Goal: Task Accomplishment & Management: Use online tool/utility

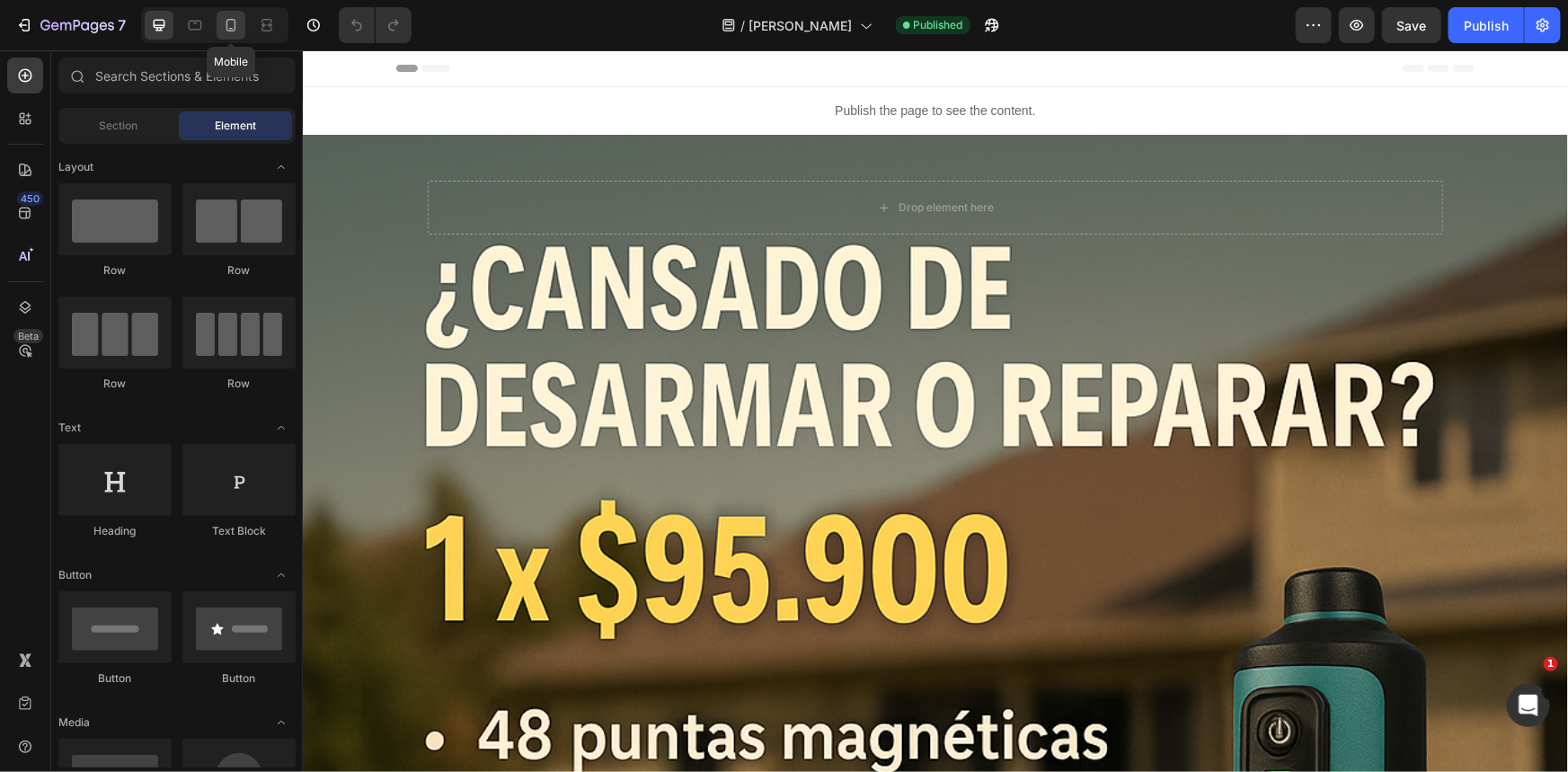
click at [233, 34] on div at bounding box center [230, 25] width 29 height 29
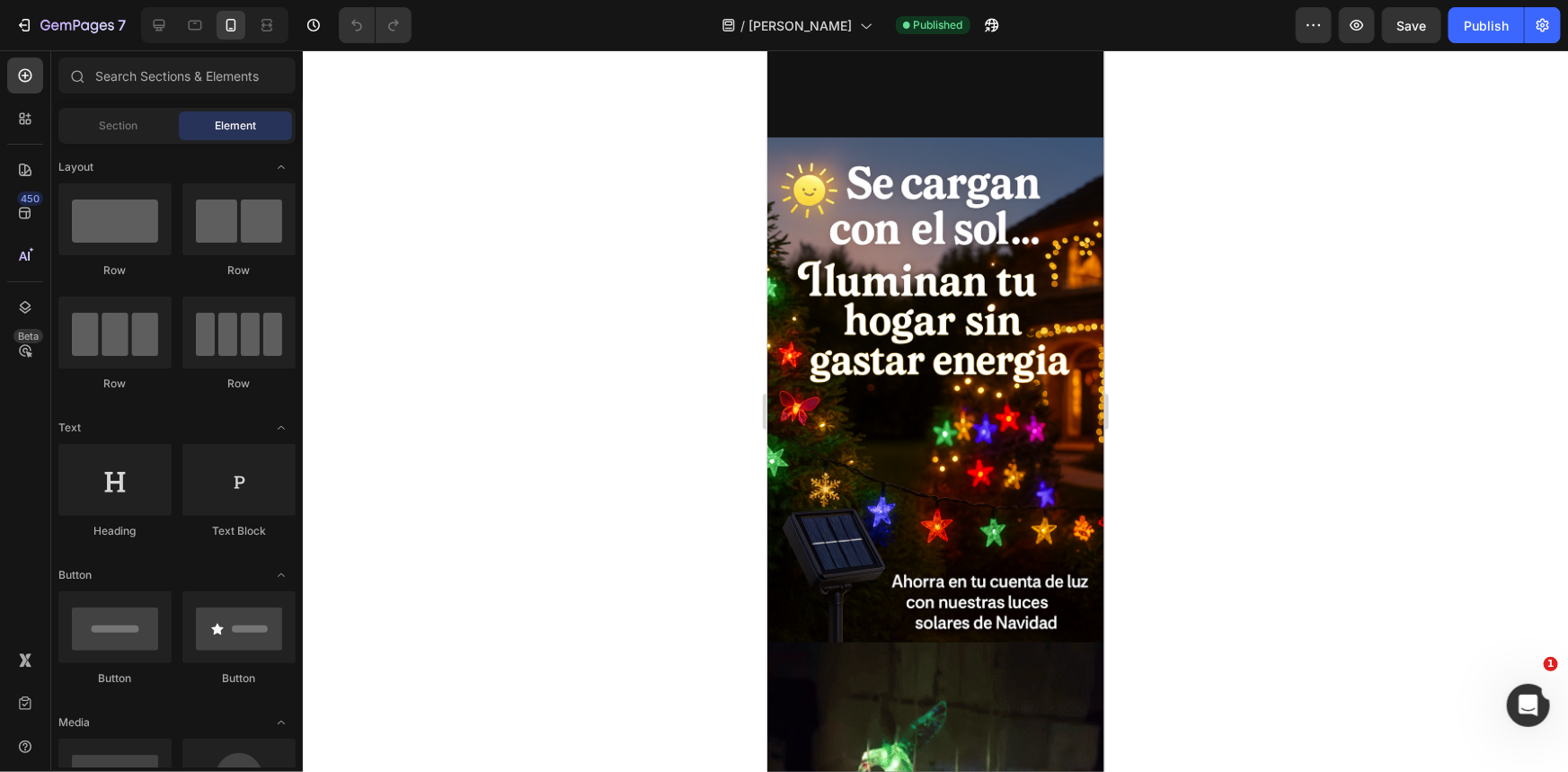
scroll to position [3349, 0]
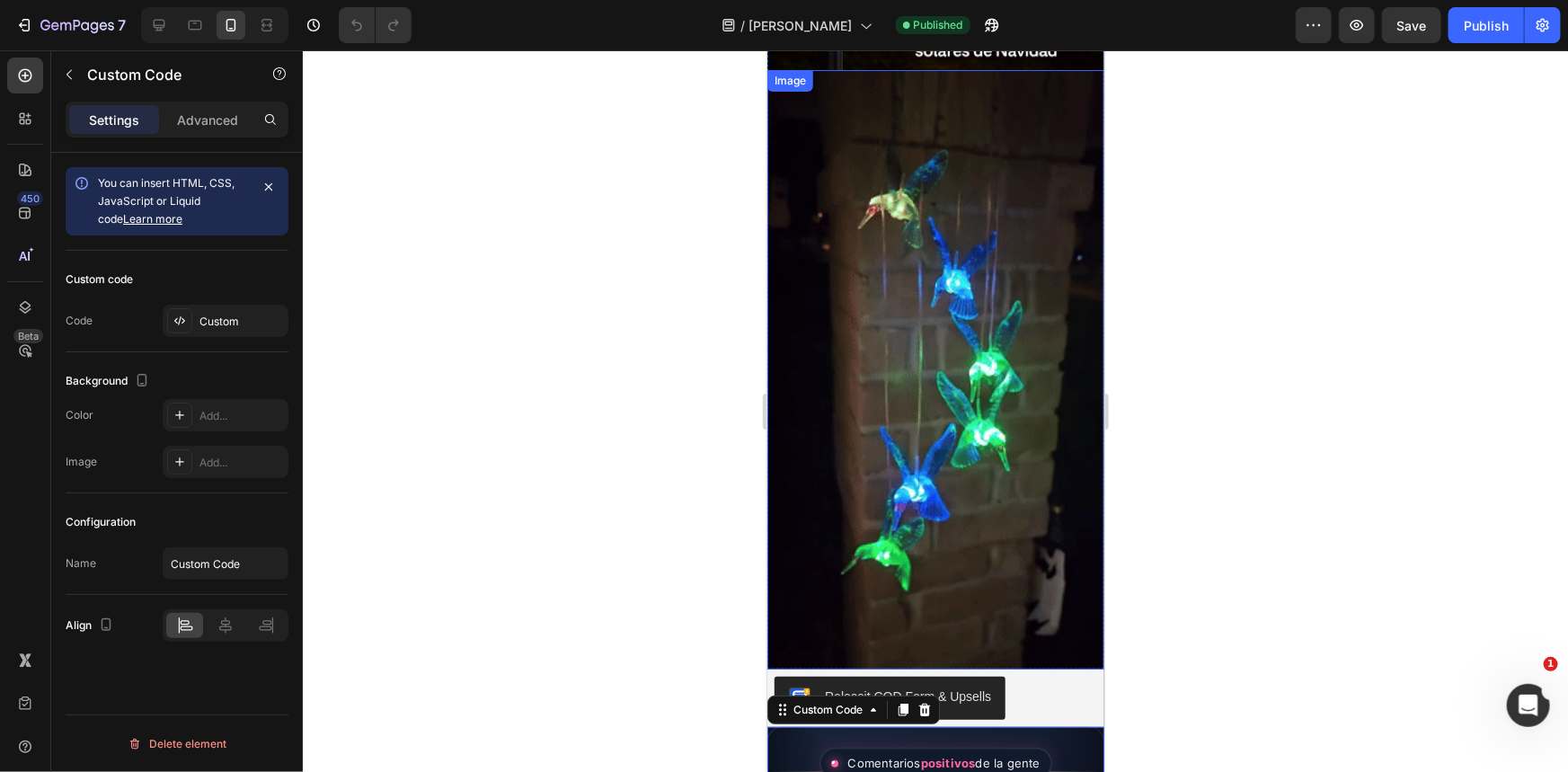
scroll to position [3758, 0]
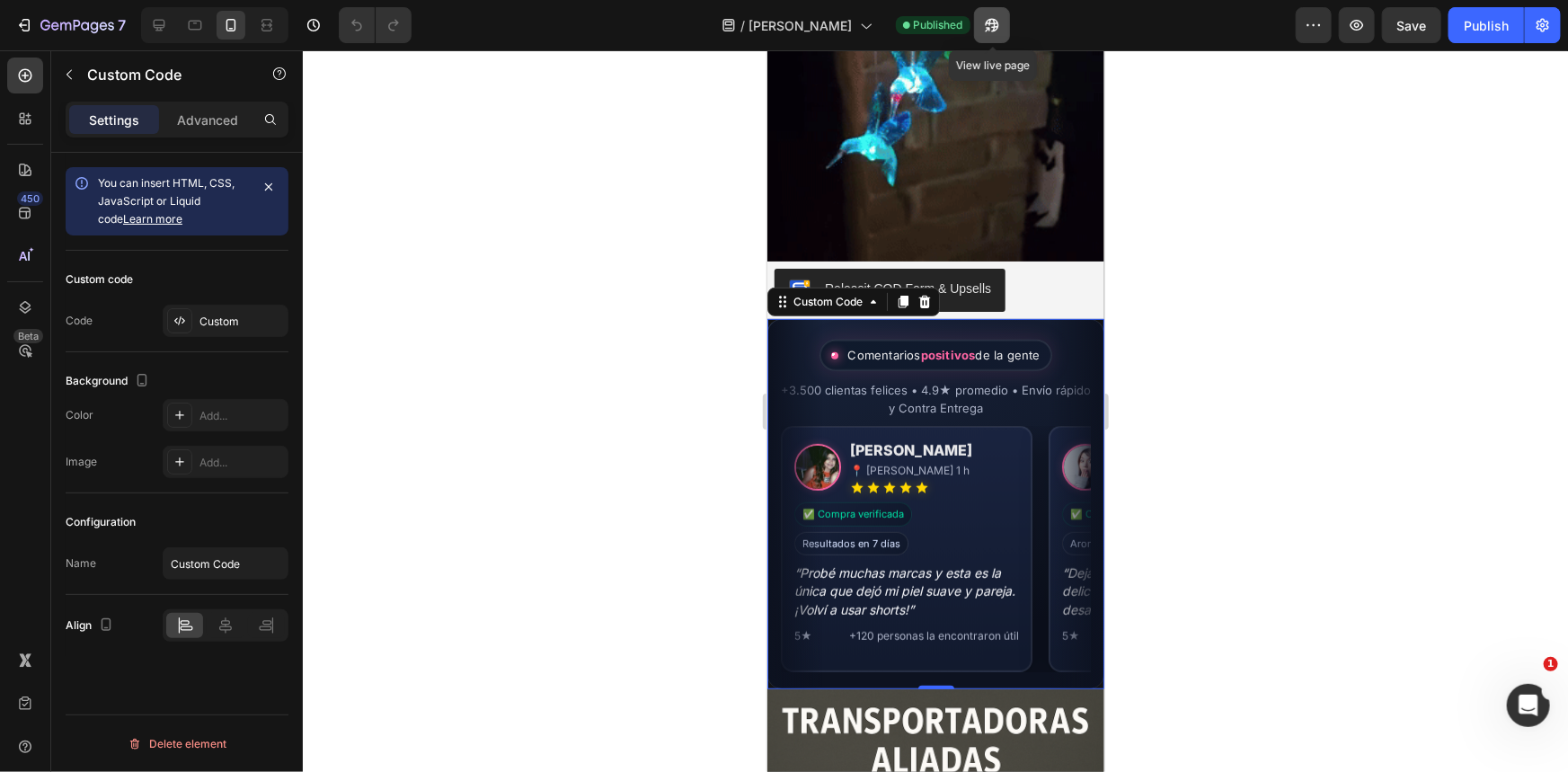
click at [997, 13] on button "button" at bounding box center [992, 25] width 36 height 36
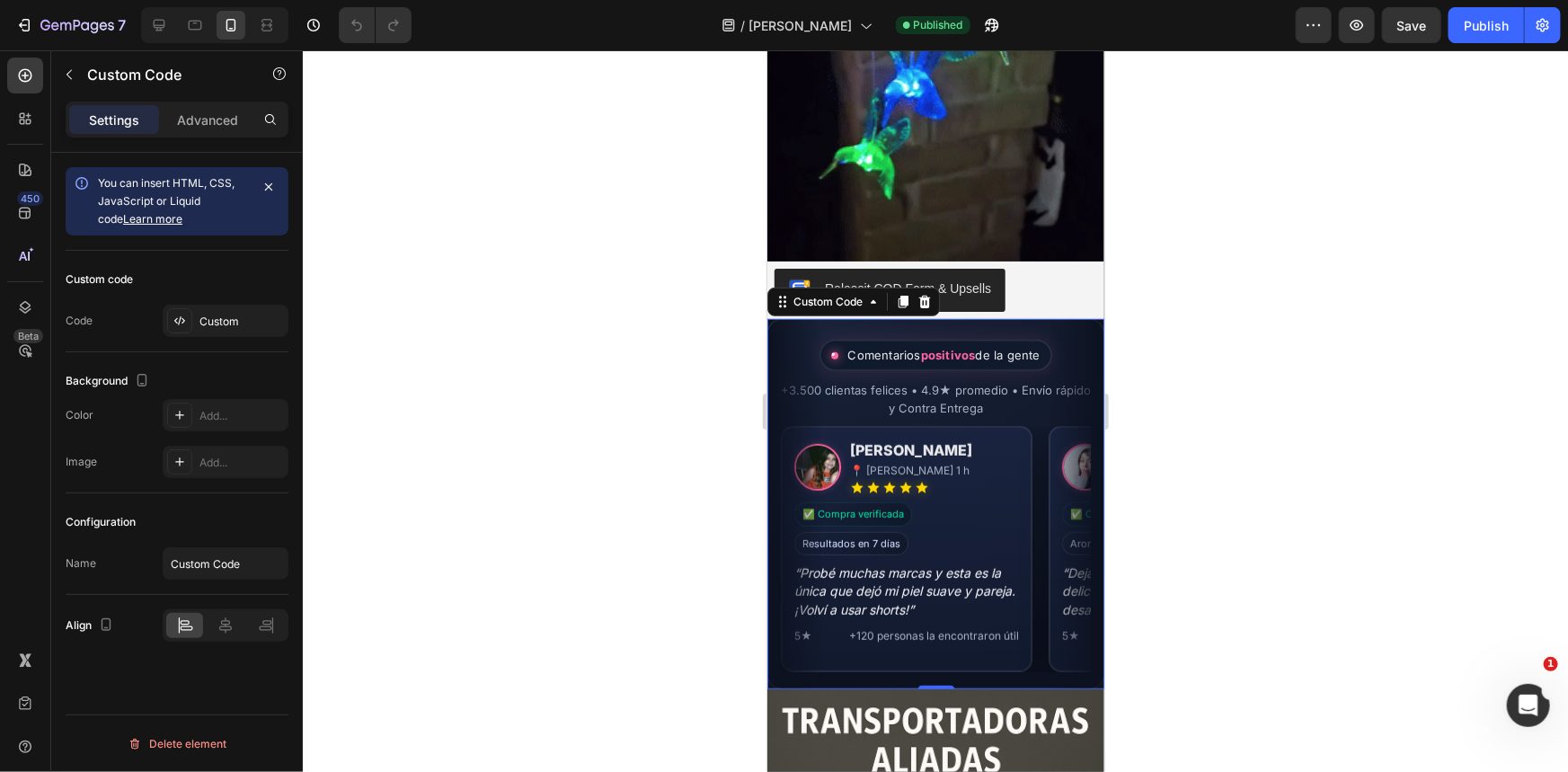
click at [1062, 450] on div "Valentina S. 📍 Concepción · Hace 2 h" at bounding box center [1174, 466] width 224 height 56
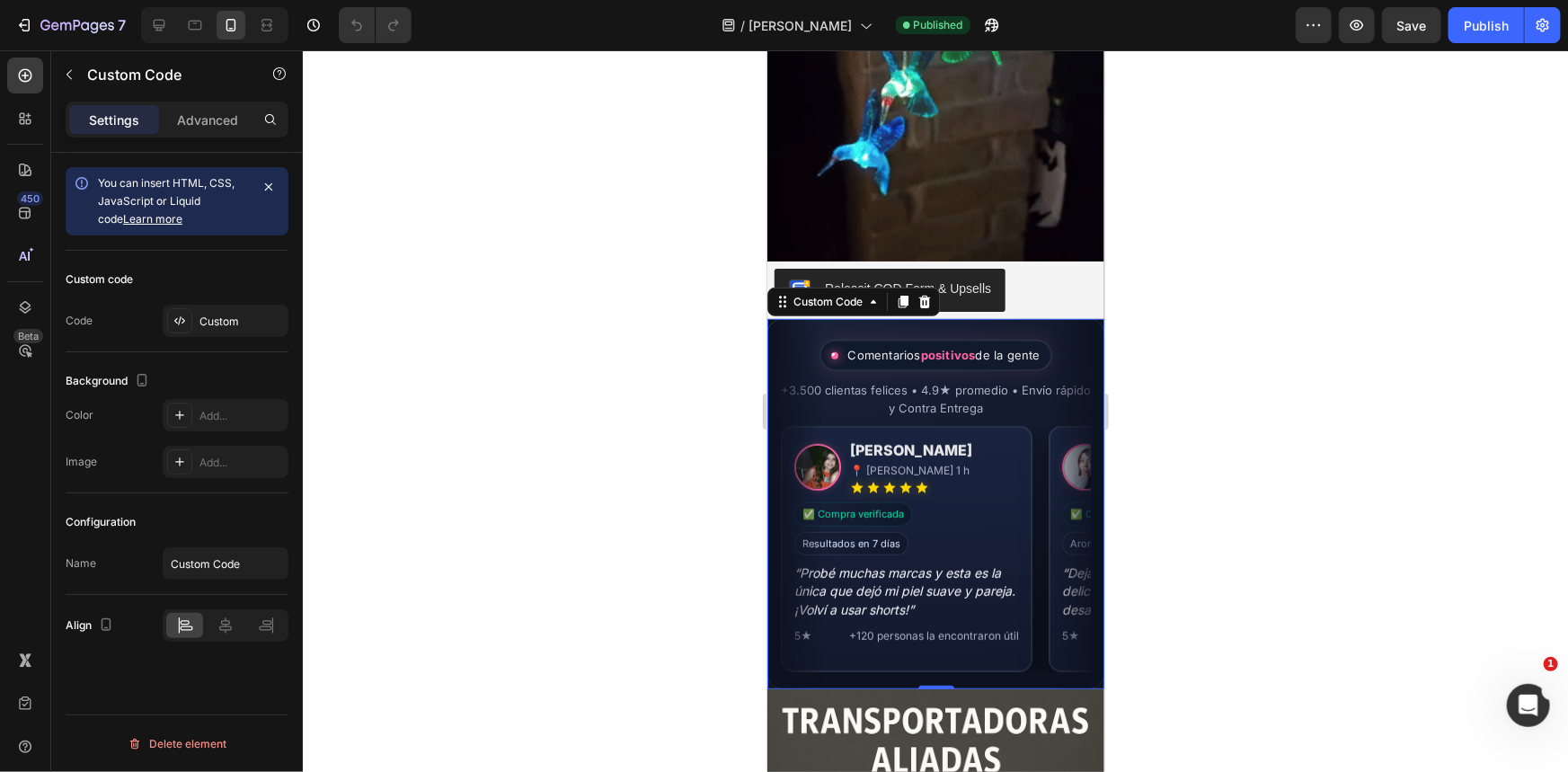
click at [235, 338] on div "Custom code Code Custom" at bounding box center [177, 302] width 223 height 101
click at [217, 320] on div "Custom" at bounding box center [241, 322] width 84 height 16
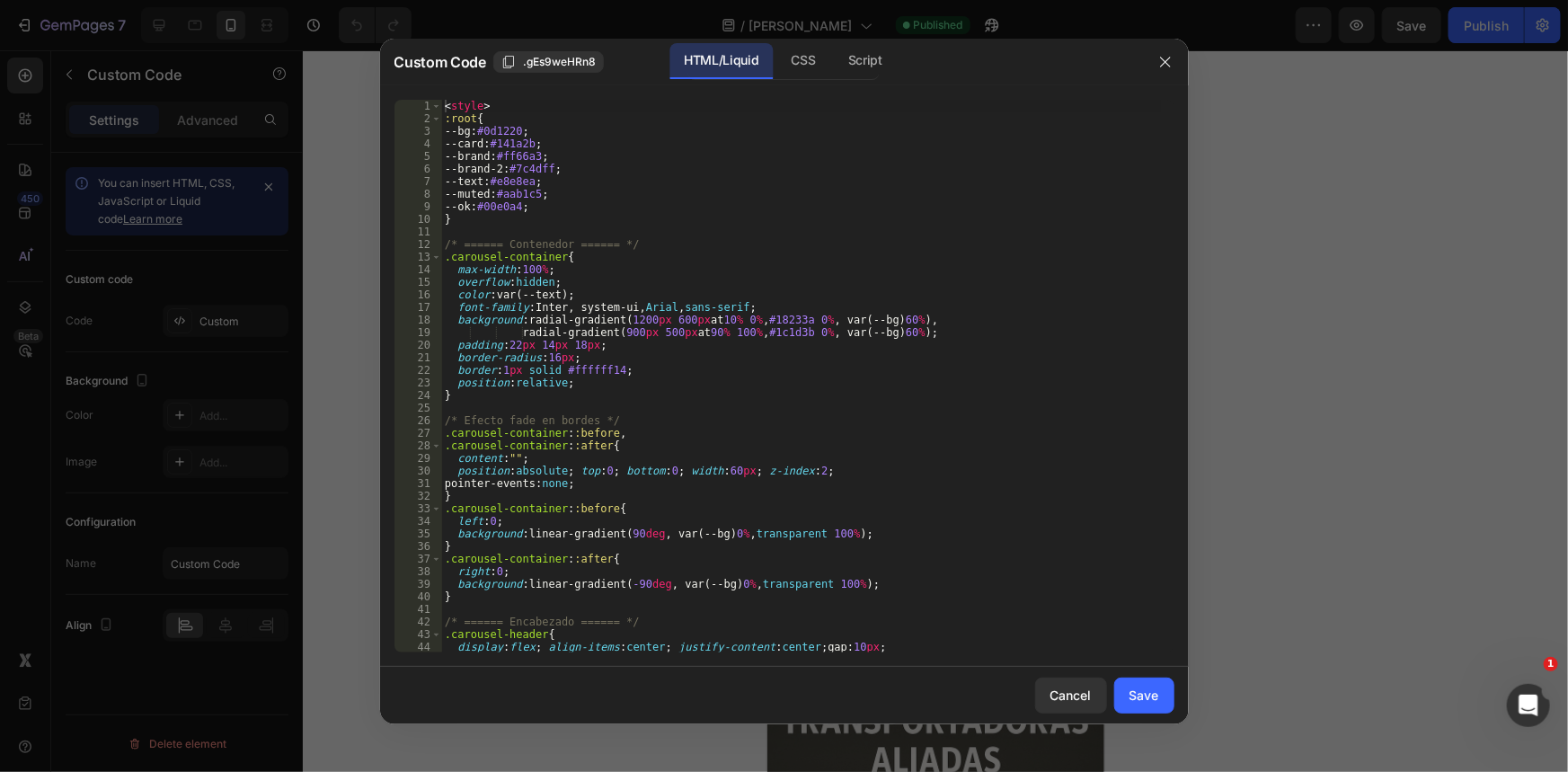
type textarea "}"
click at [852, 221] on div "< style > :root { --bg : #0d1220 ; --card : #141a2b ; --brand : #ff66a3 ; --bra…" at bounding box center [801, 389] width 719 height 578
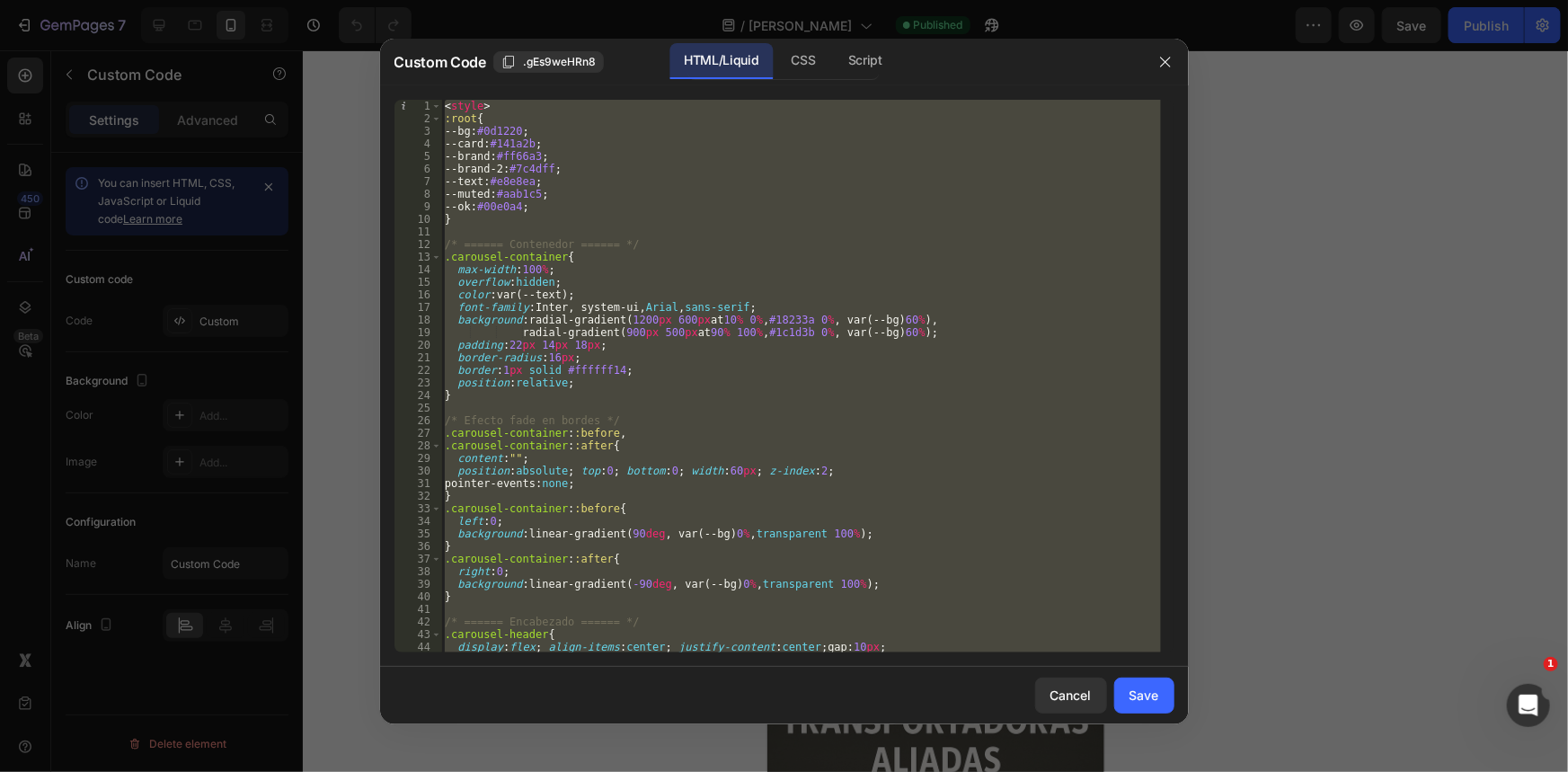
paste textarea
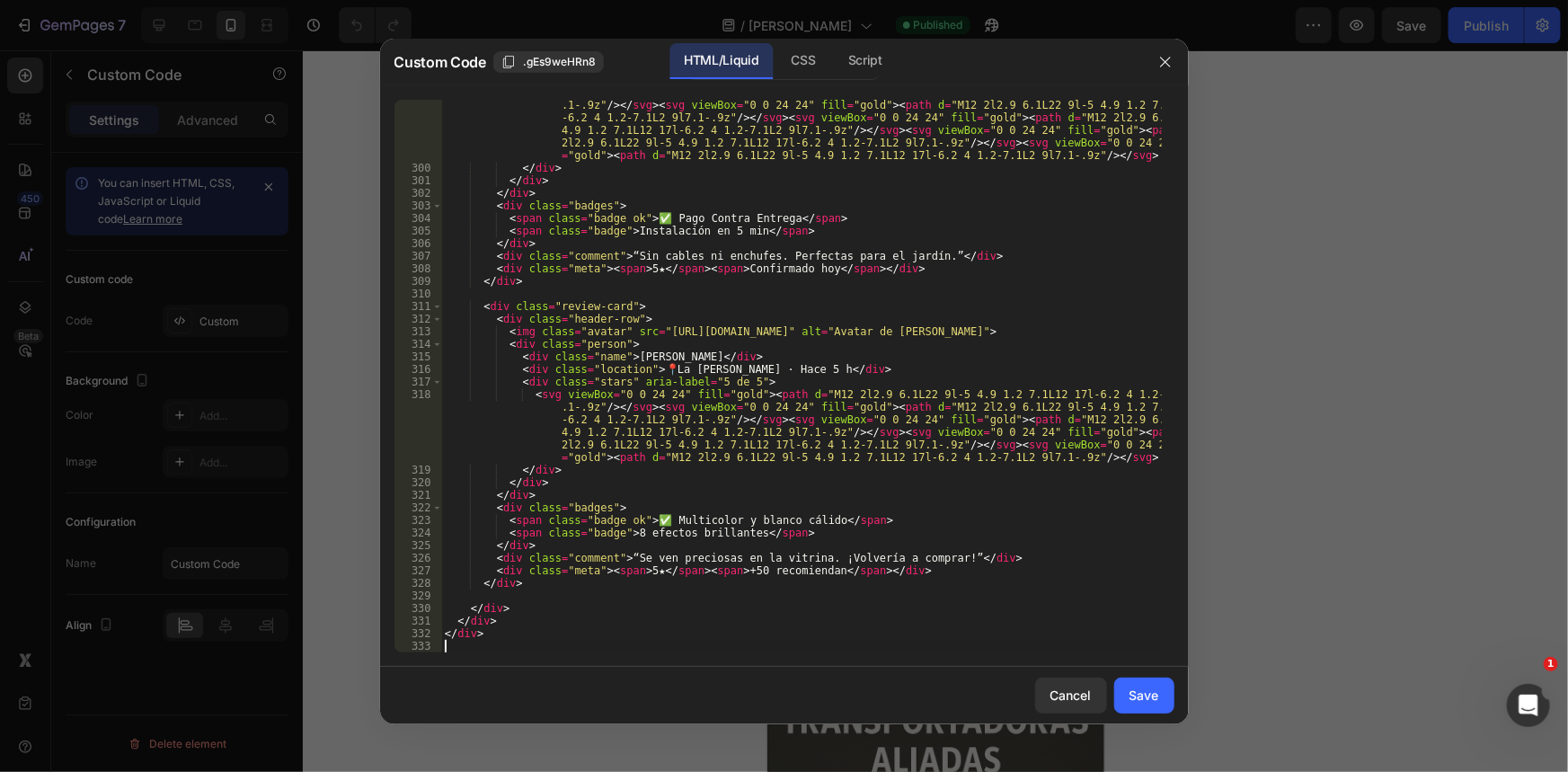
scroll to position [4340, 0]
click at [1135, 682] on button "Save" at bounding box center [1144, 696] width 61 height 36
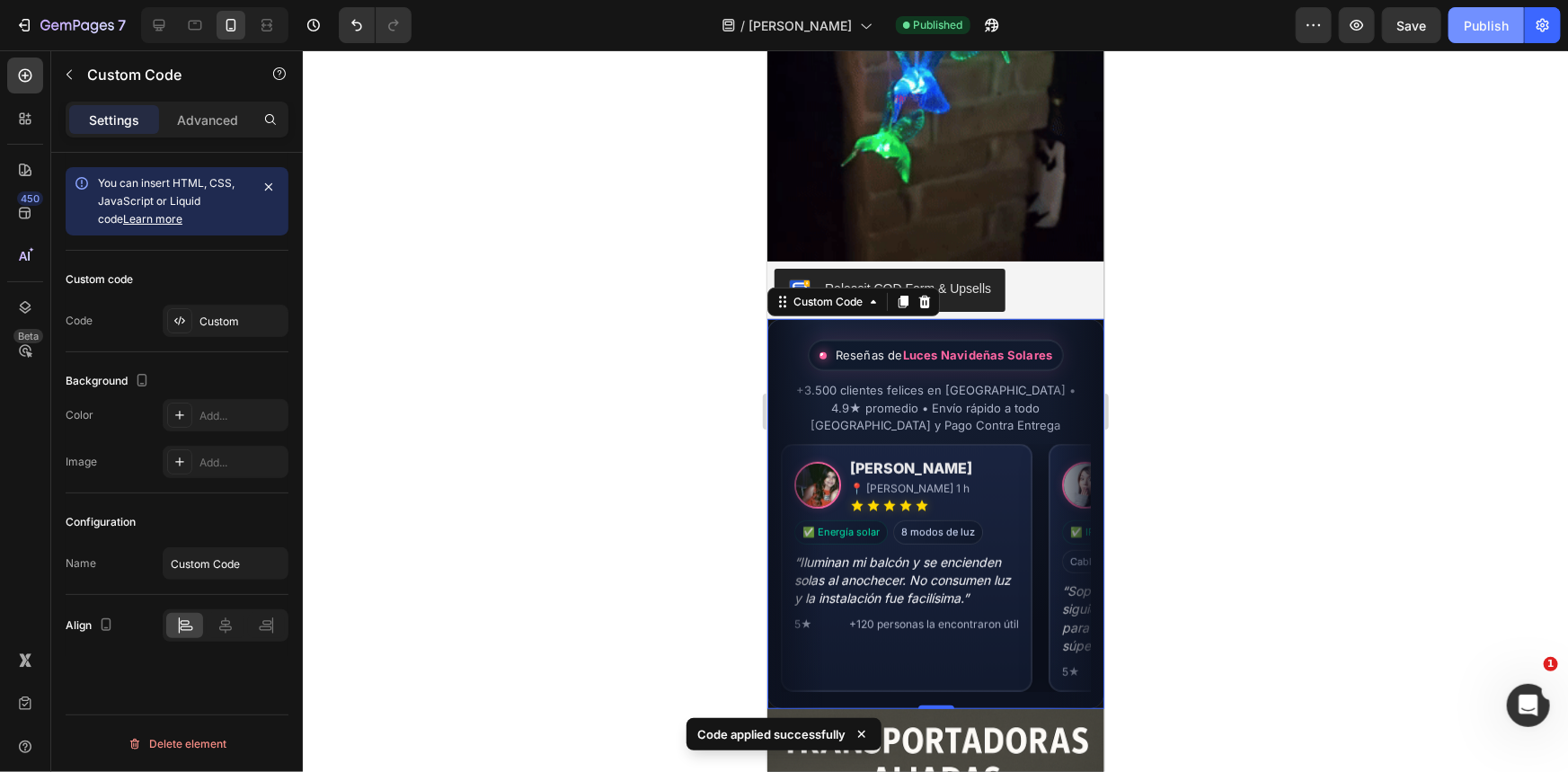
click at [1454, 23] on button "Publish" at bounding box center [1487, 25] width 75 height 36
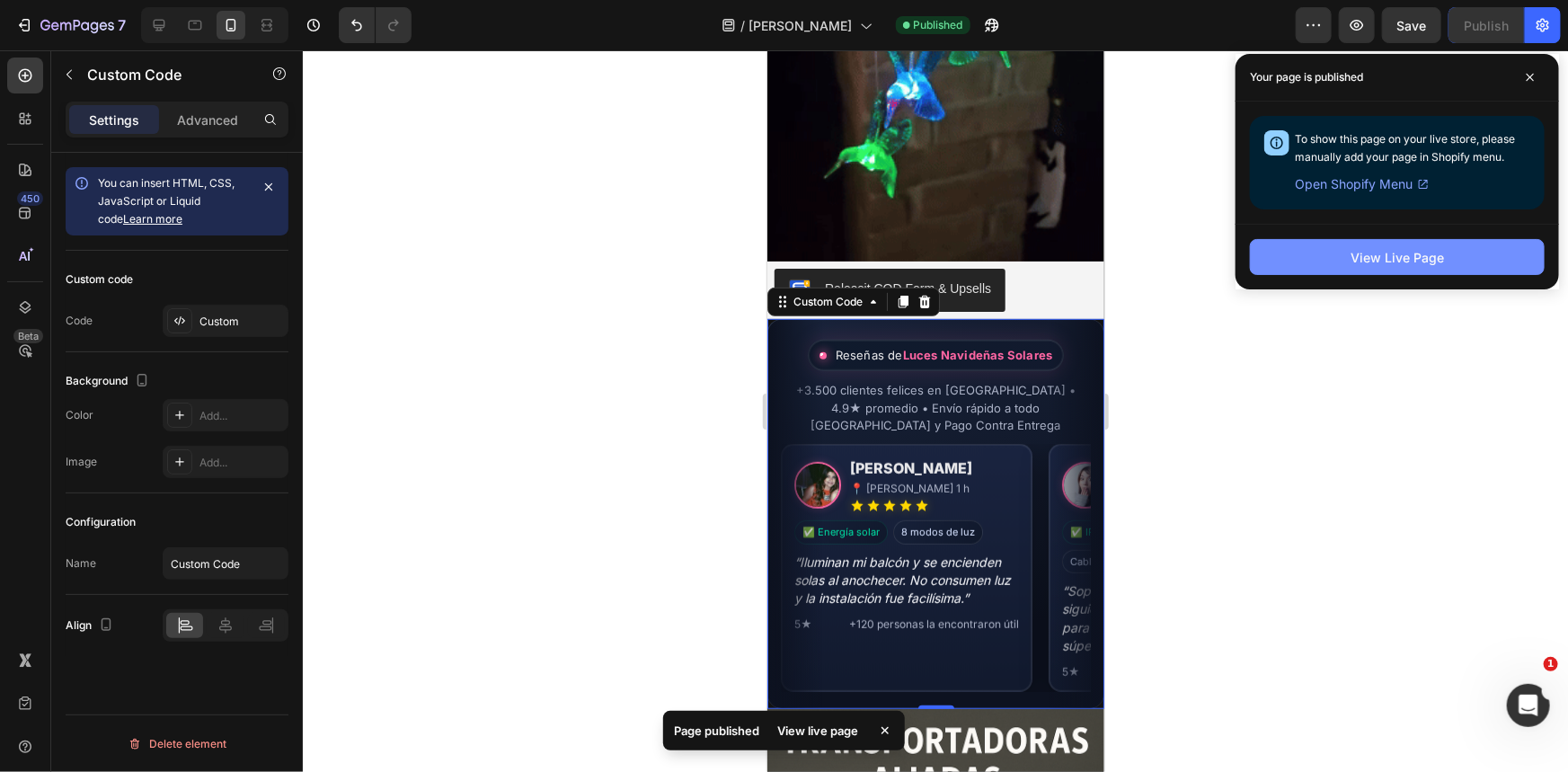
click at [1339, 243] on button "View Live Page" at bounding box center [1397, 257] width 295 height 36
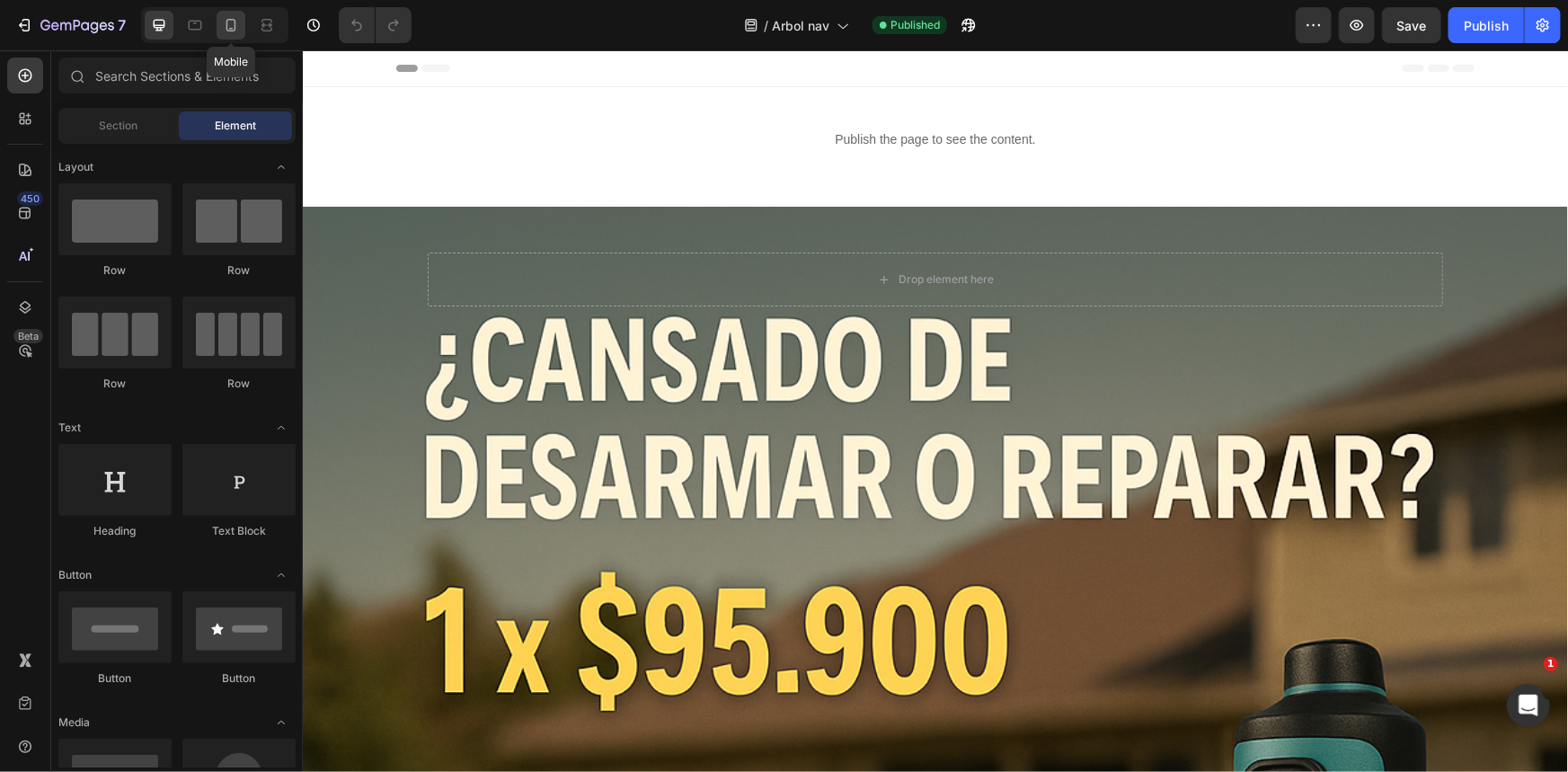
click at [216, 34] on div at bounding box center [230, 25] width 29 height 29
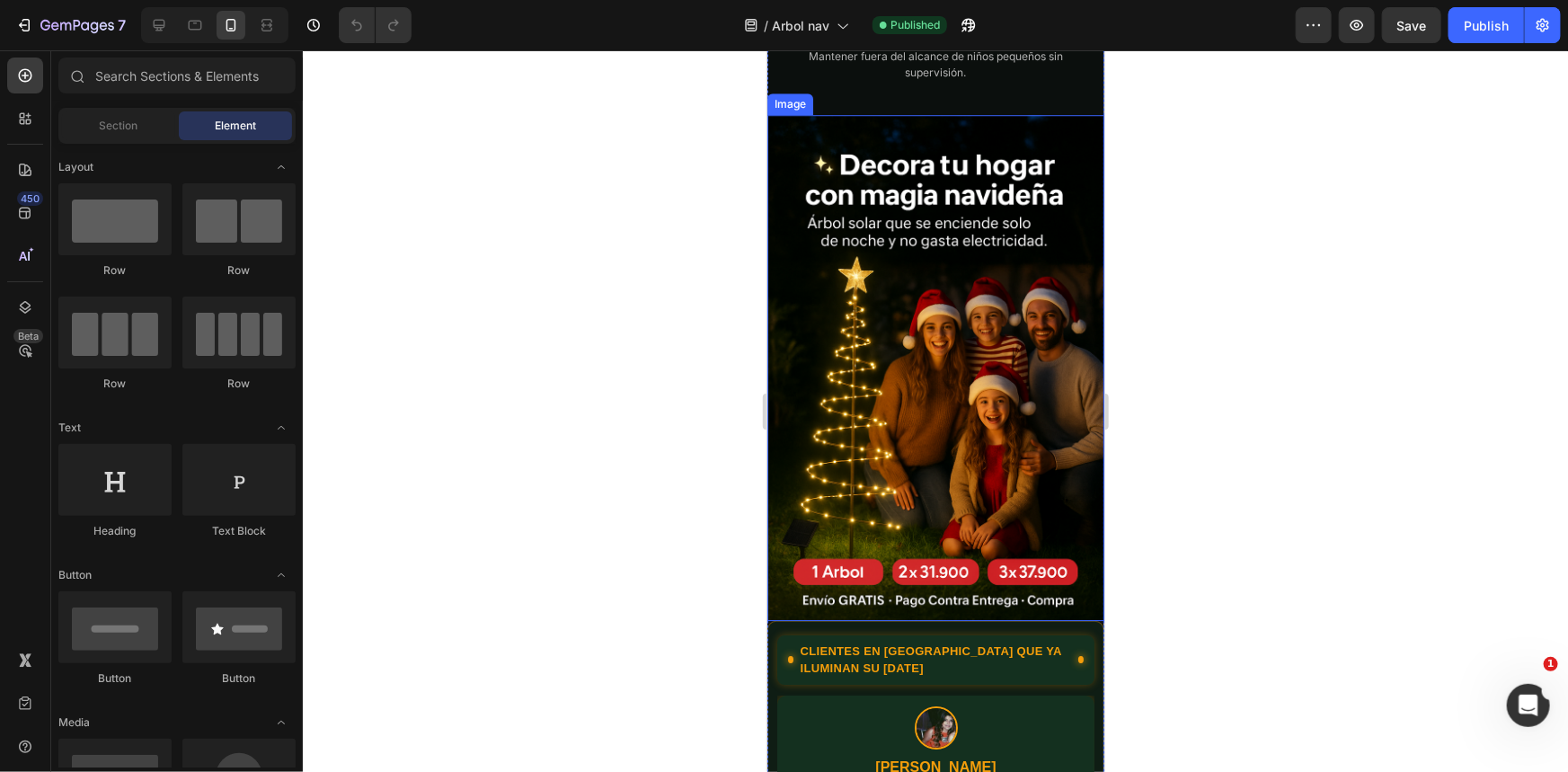
scroll to position [2651, 0]
click at [960, 395] on img at bounding box center [936, 367] width 337 height 506
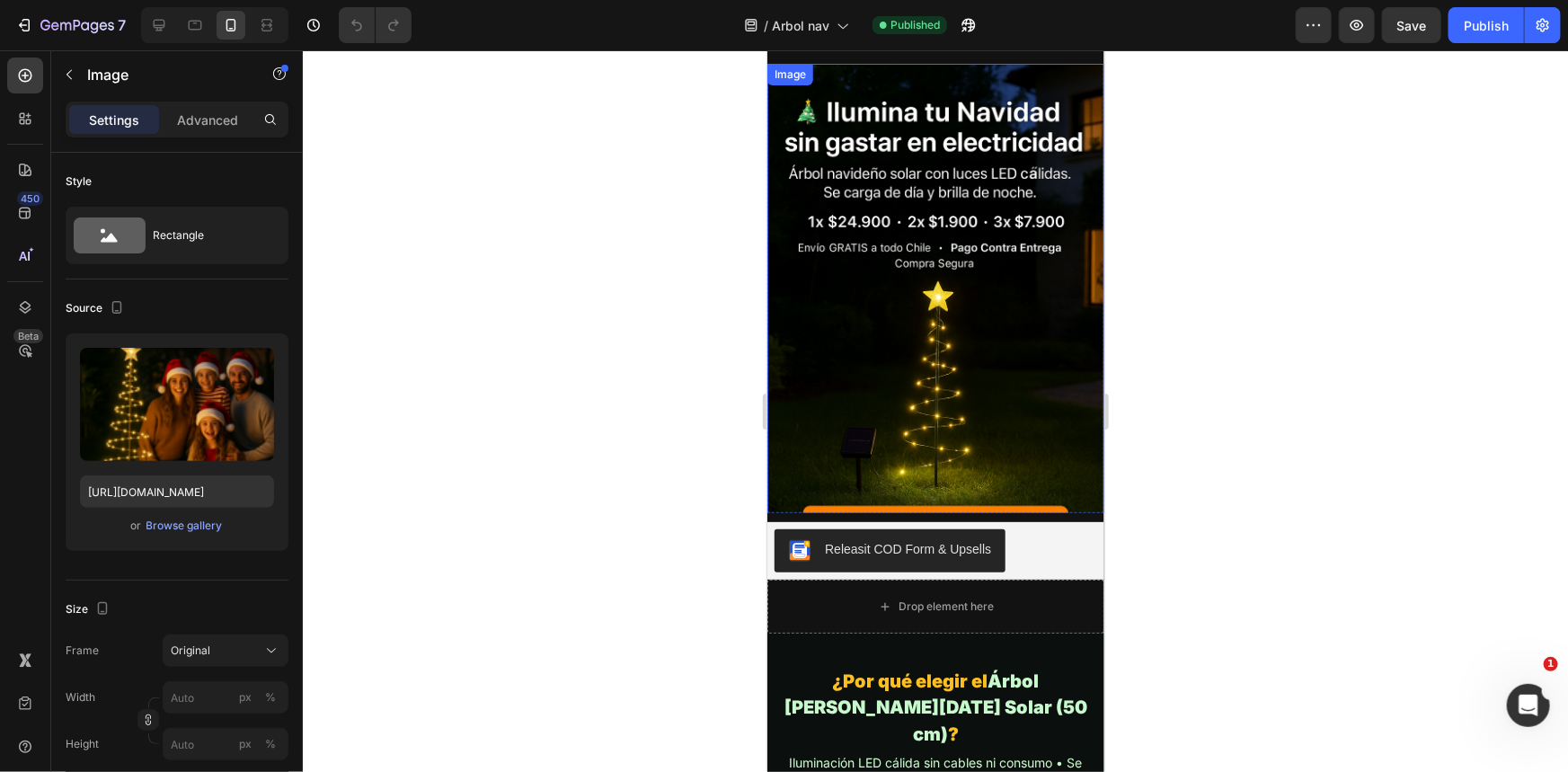
scroll to position [1025, 0]
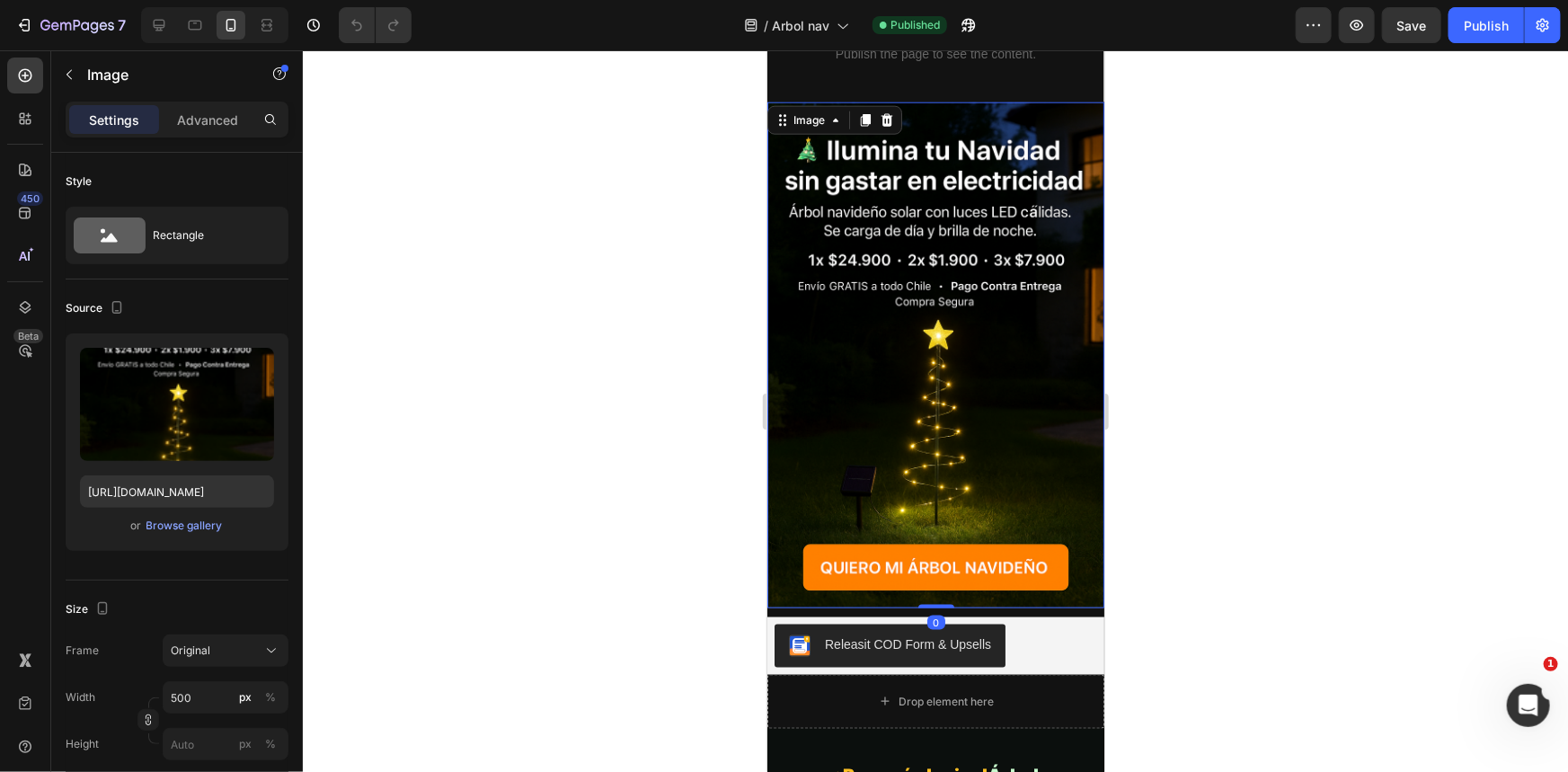
click at [970, 397] on img at bounding box center [936, 354] width 337 height 506
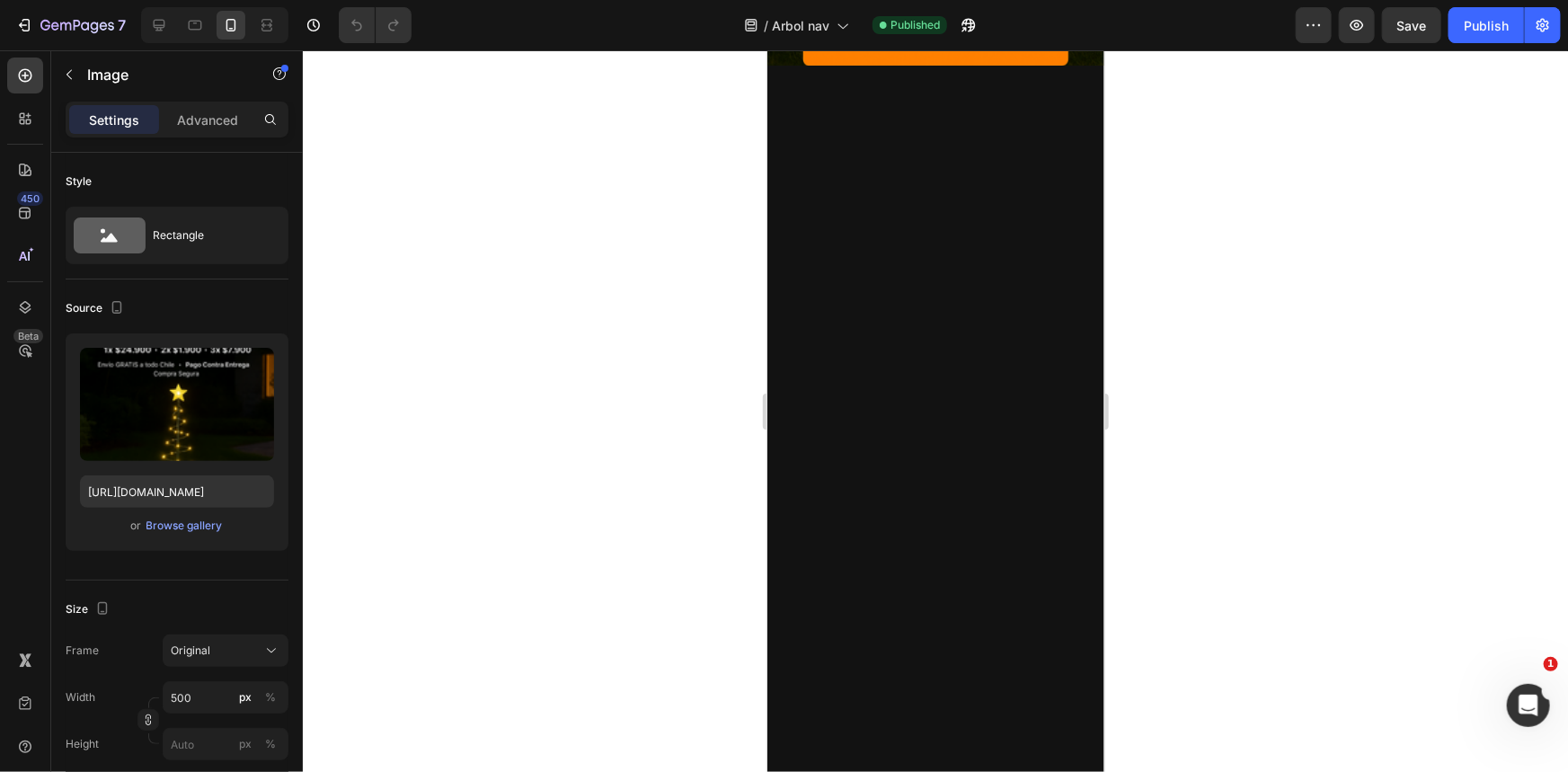
scroll to position [1598, 0]
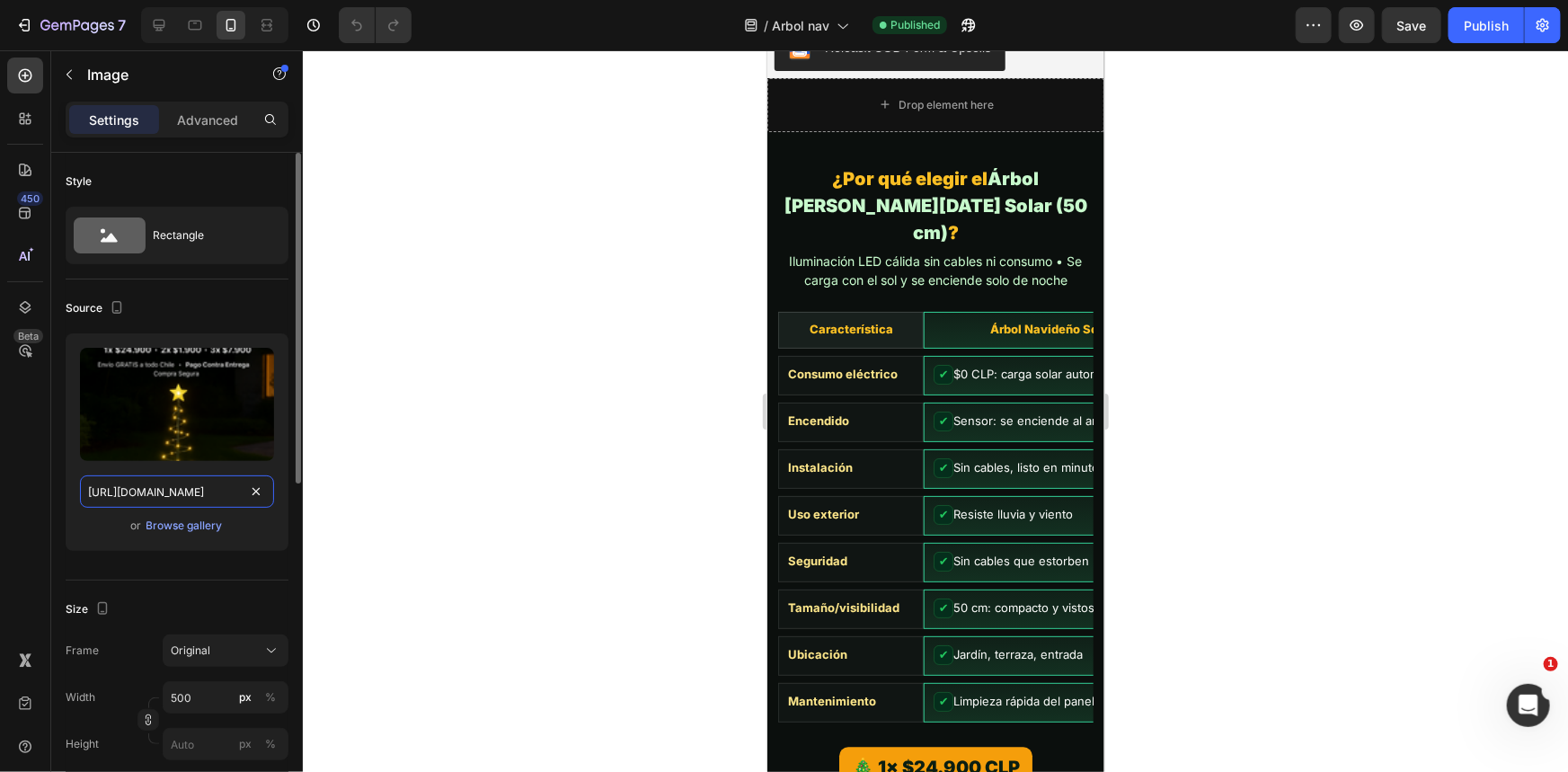
click at [158, 490] on input "[URL][DOMAIN_NAME]" at bounding box center [178, 491] width 195 height 33
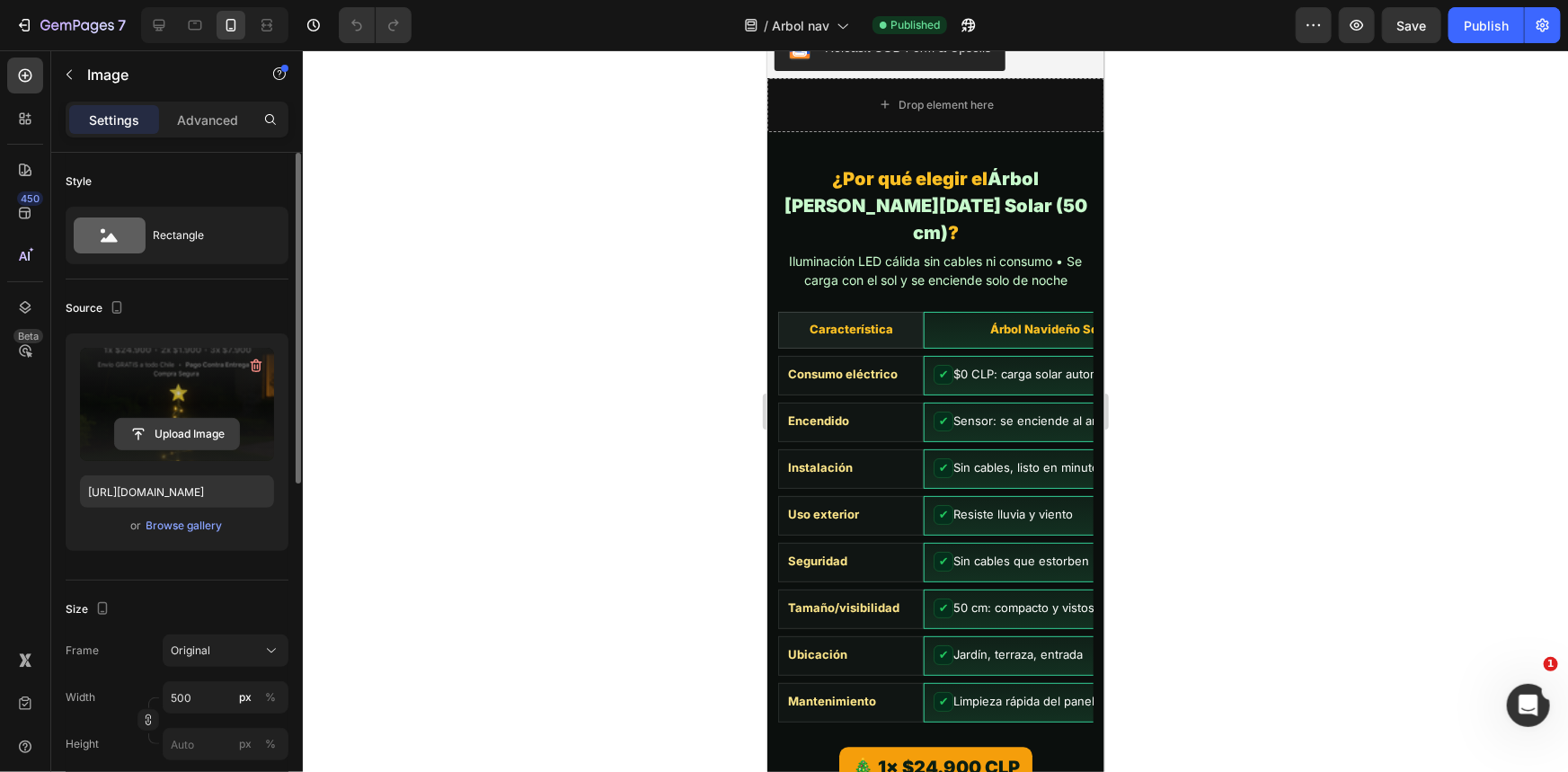
click at [196, 435] on input "file" at bounding box center [177, 434] width 124 height 31
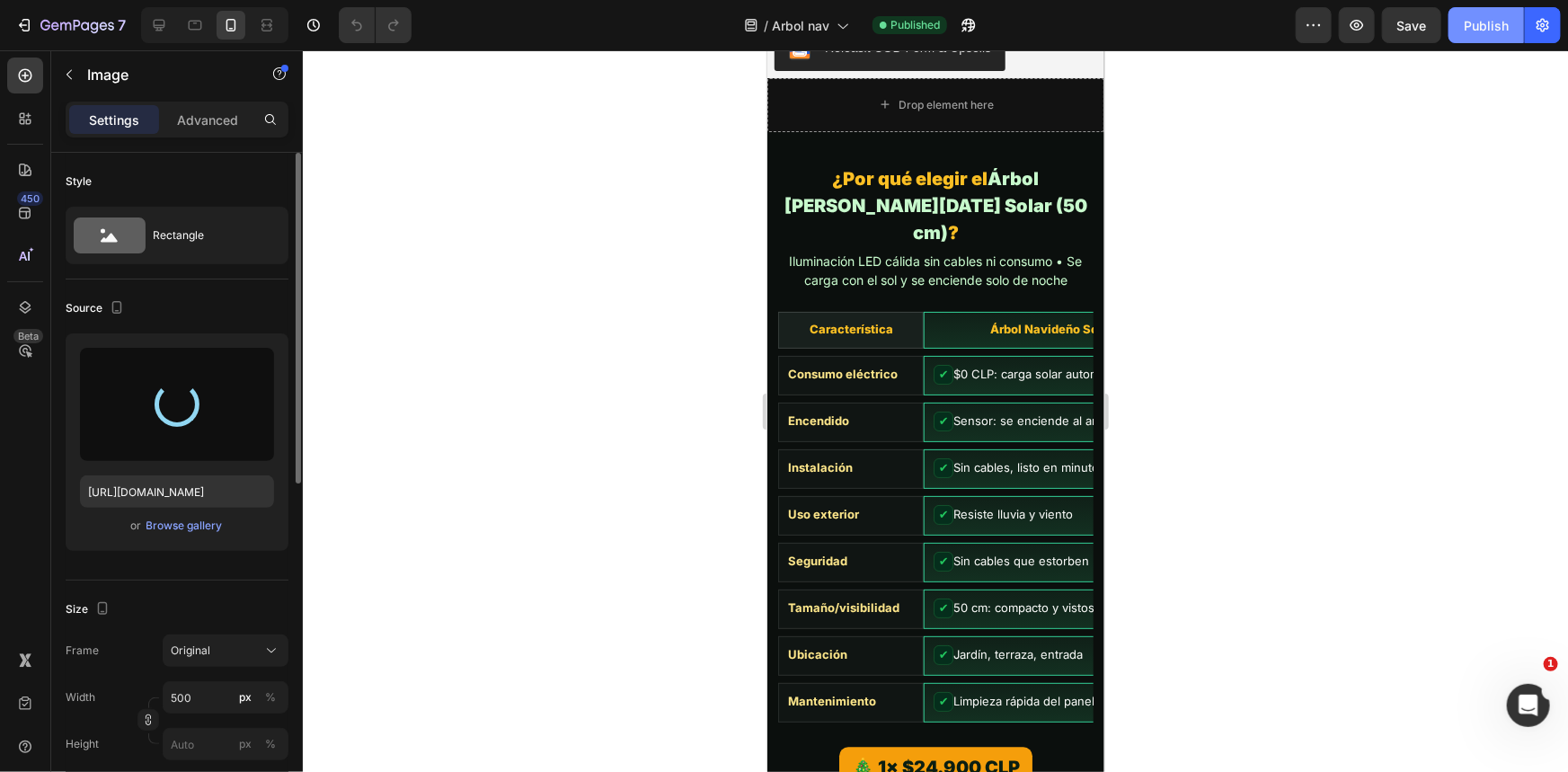
type input "[URL][DOMAIN_NAME]"
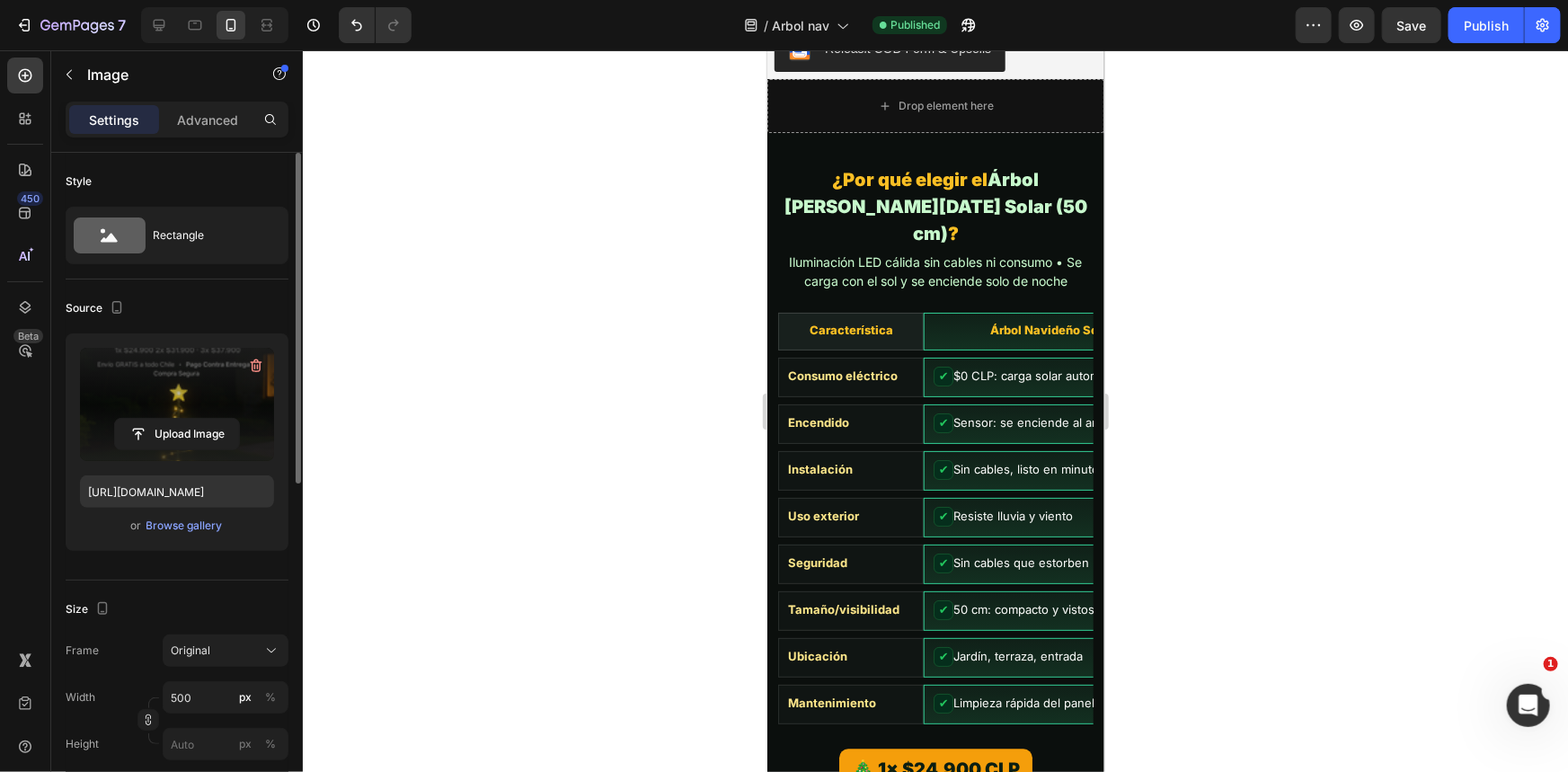
click at [1494, 0] on div "7 Version history / Arbol nav Published Preview Save Publish" at bounding box center [784, 26] width 1568 height 52
click at [1486, 37] on button "Publish" at bounding box center [1487, 25] width 75 height 36
